Goal: Information Seeking & Learning: Learn about a topic

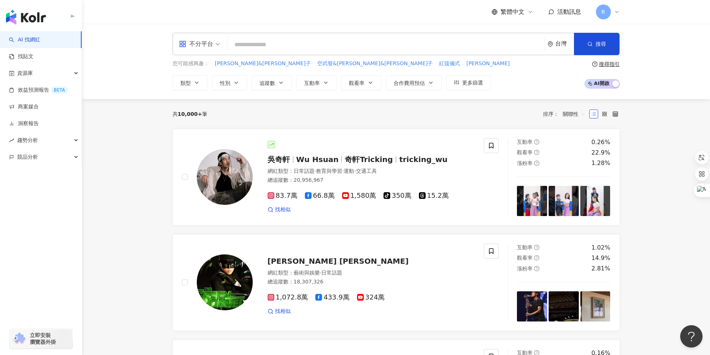
click at [243, 50] on input "search" at bounding box center [385, 45] width 311 height 14
paste input "***"
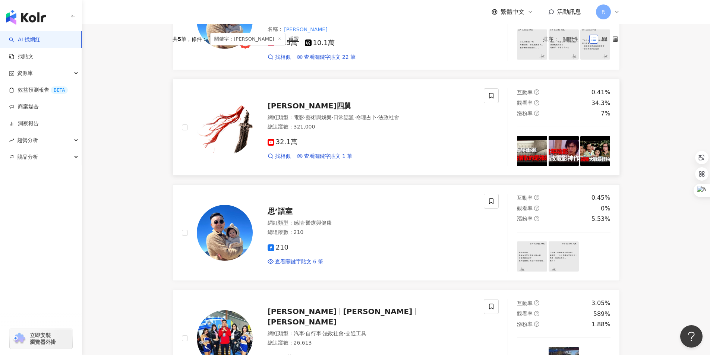
scroll to position [65, 0]
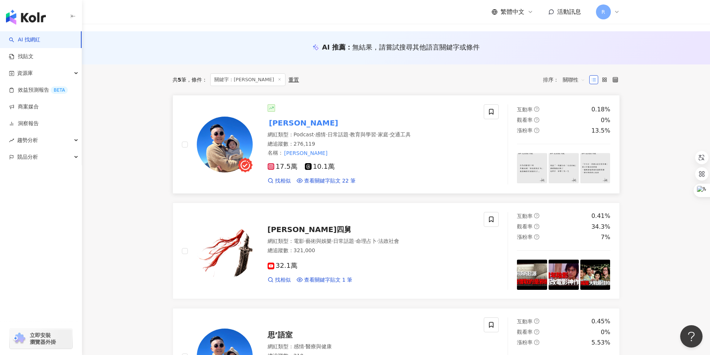
type input "***"
click at [283, 122] on mark "[PERSON_NAME]" at bounding box center [304, 123] width 72 height 12
click at [284, 121] on mark "[PERSON_NAME]" at bounding box center [304, 123] width 72 height 12
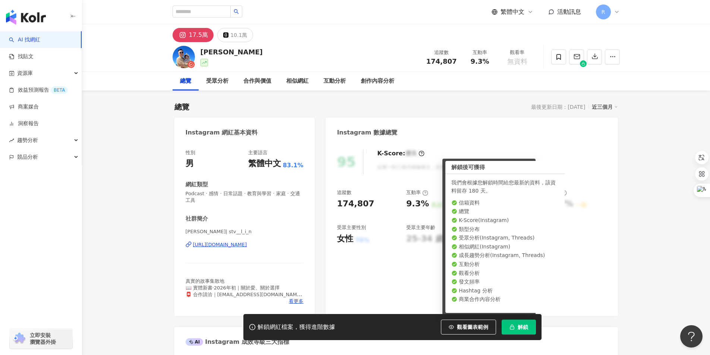
click at [524, 326] on span "解鎖" at bounding box center [523, 327] width 10 height 6
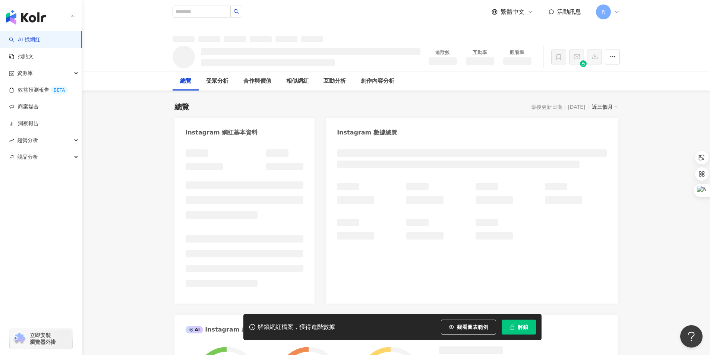
scroll to position [12, 0]
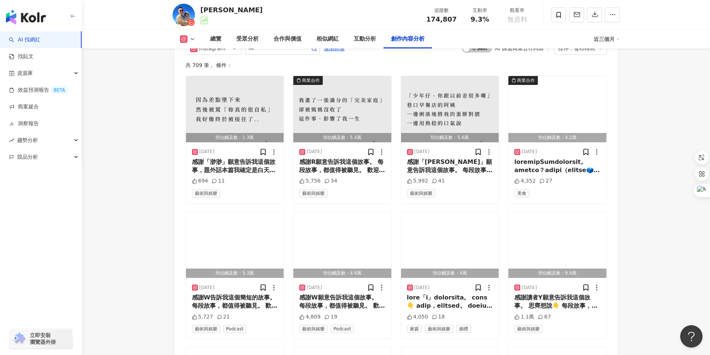
scroll to position [2249, 0]
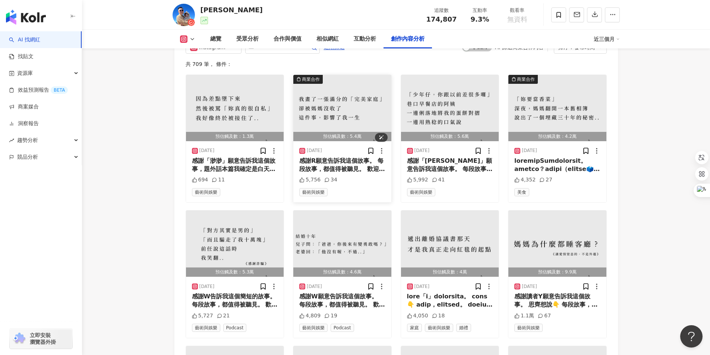
click at [351, 116] on img "button" at bounding box center [342, 108] width 98 height 66
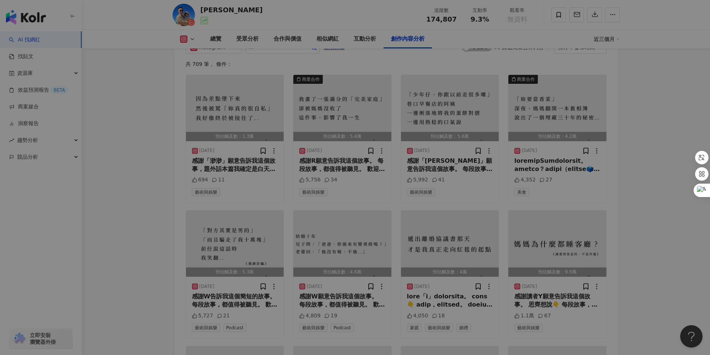
click at [346, 171] on div at bounding box center [275, 168] width 163 height 14
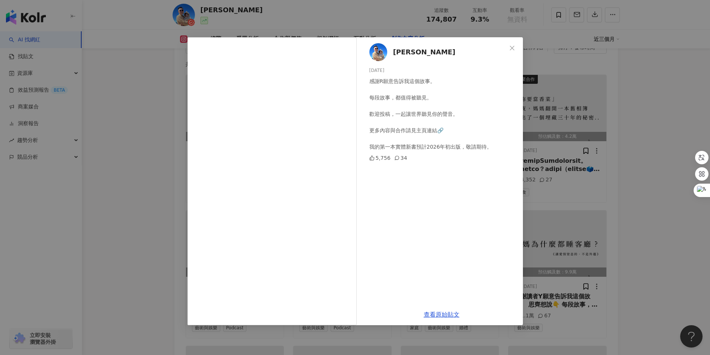
click at [510, 49] on icon "close" at bounding box center [512, 48] width 6 height 6
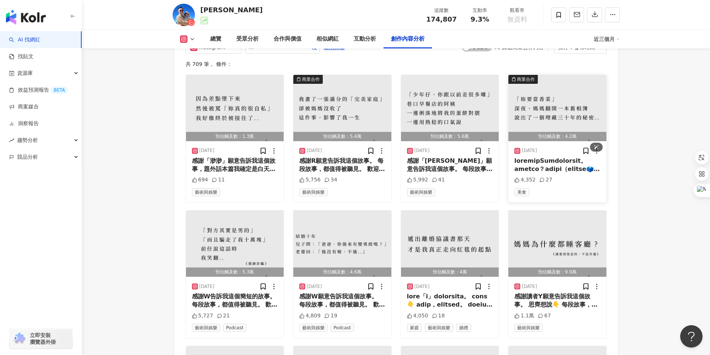
scroll to position [2212, 0]
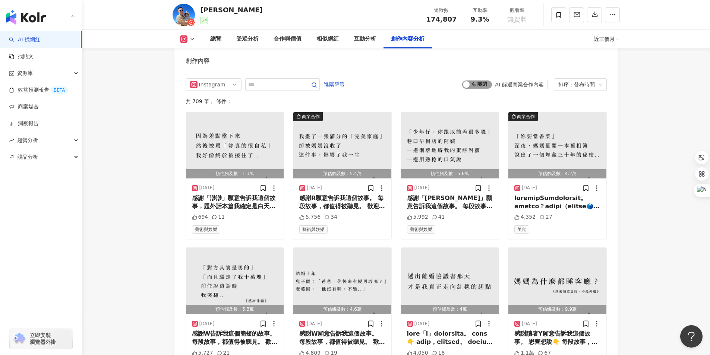
click at [476, 89] on span "啟動 關閉" at bounding box center [477, 85] width 30 height 8
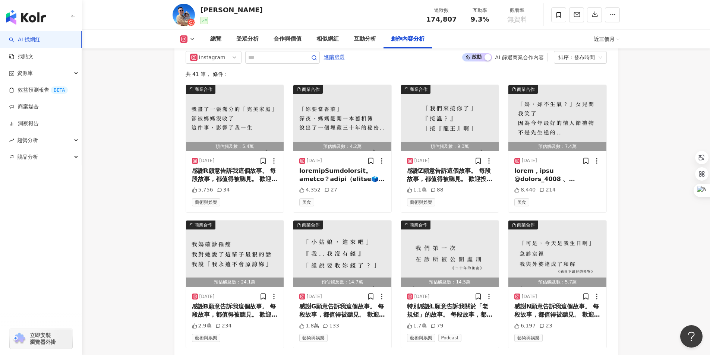
scroll to position [2252, 0]
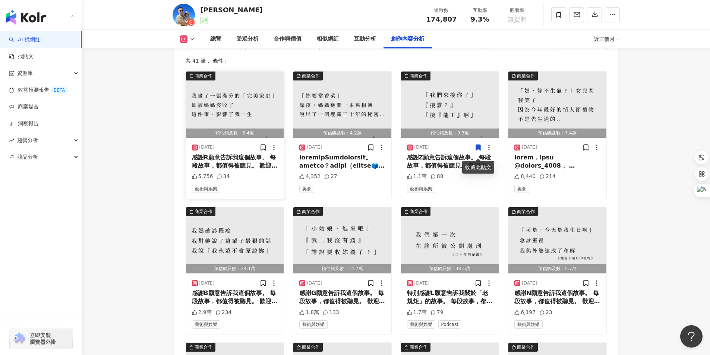
click at [231, 170] on div "感謝R願意告訴我這個故事。 每段故事，都值得被聽見。 歡迎投稿，一起讓世界聽見你的聲音。 更多內容與合作請見主頁連結🔗 我的第一本實體新書預計2026年初出版…" at bounding box center [235, 162] width 86 height 17
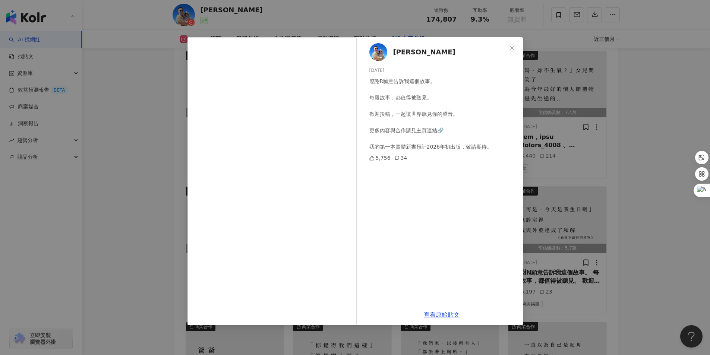
scroll to position [2290, 0]
